Goal: Transaction & Acquisition: Purchase product/service

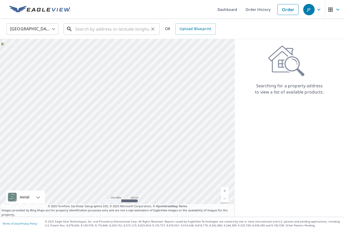
click at [120, 33] on input "text" at bounding box center [112, 29] width 74 height 15
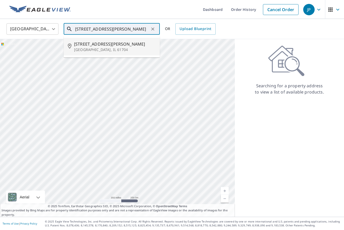
click at [101, 42] on span "[STREET_ADDRESS][PERSON_NAME]" at bounding box center [114, 44] width 81 height 6
type input "[STREET_ADDRESS][PERSON_NAME]"
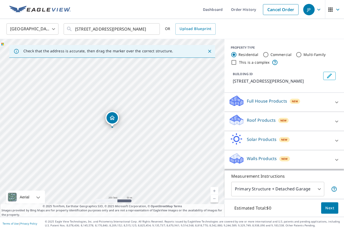
click at [215, 191] on link "Current Level 17, Zoom In" at bounding box center [214, 191] width 8 height 8
click at [215, 191] on link "Current Level 17.8712666858778, Zoom In" at bounding box center [214, 191] width 8 height 8
click at [215, 191] on link "Current Level 18.762178254027397, Zoom In Disabled" at bounding box center [214, 191] width 8 height 8
click at [339, 121] on icon at bounding box center [336, 122] width 6 height 6
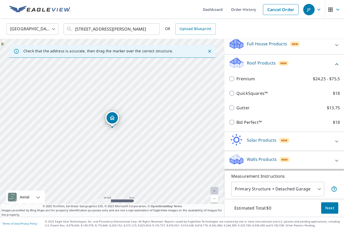
scroll to position [57, 0]
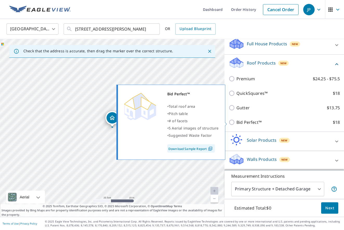
click at [232, 121] on input "Bid Perfect™ $18" at bounding box center [232, 122] width 8 height 6
checkbox input "true"
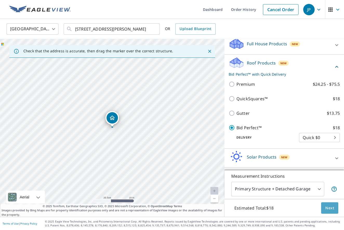
click at [330, 209] on span "Next" at bounding box center [329, 208] width 9 height 6
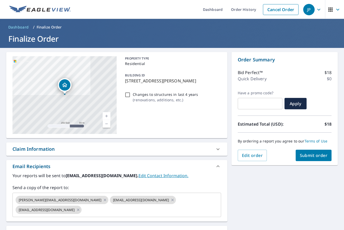
click at [308, 156] on span "Submit order" at bounding box center [313, 156] width 28 height 6
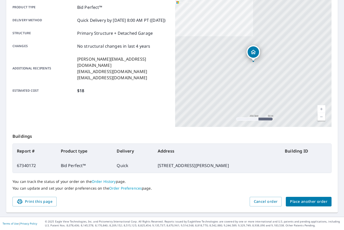
scroll to position [75, 0]
